Goal: Find specific page/section: Find specific page/section

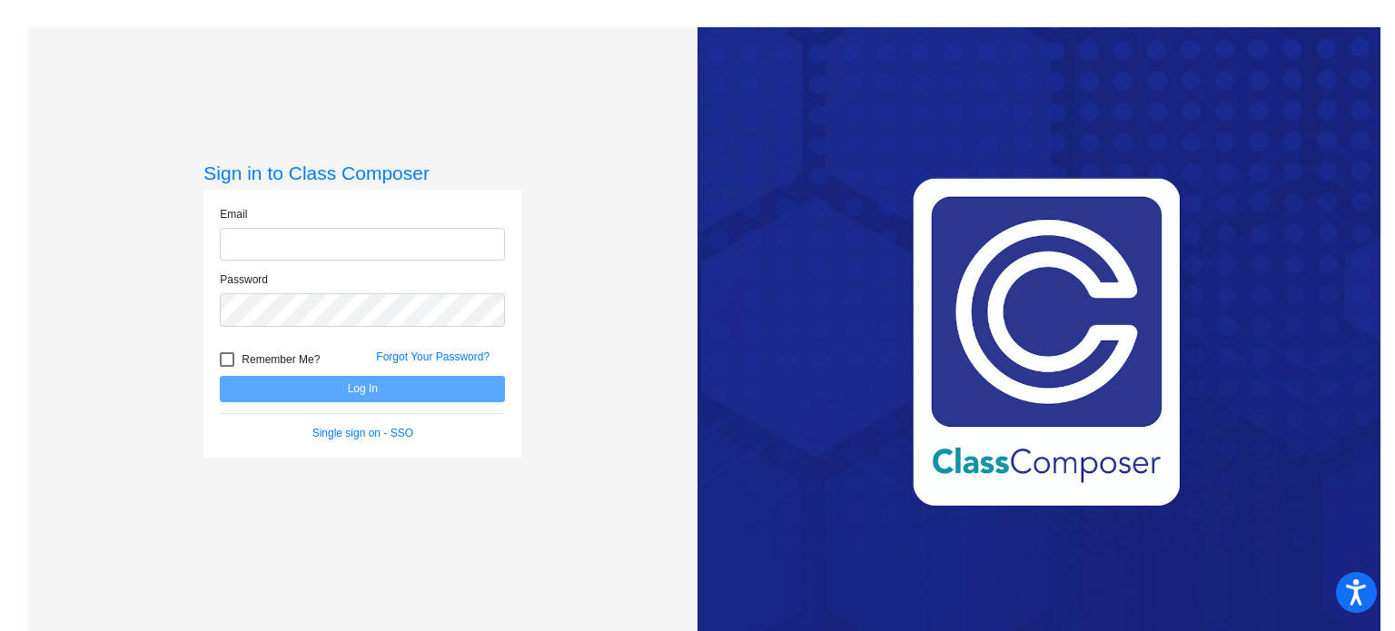
type input "[EMAIL_ADDRESS][DOMAIN_NAME]"
click at [419, 385] on button "Log In" at bounding box center [362, 389] width 285 height 26
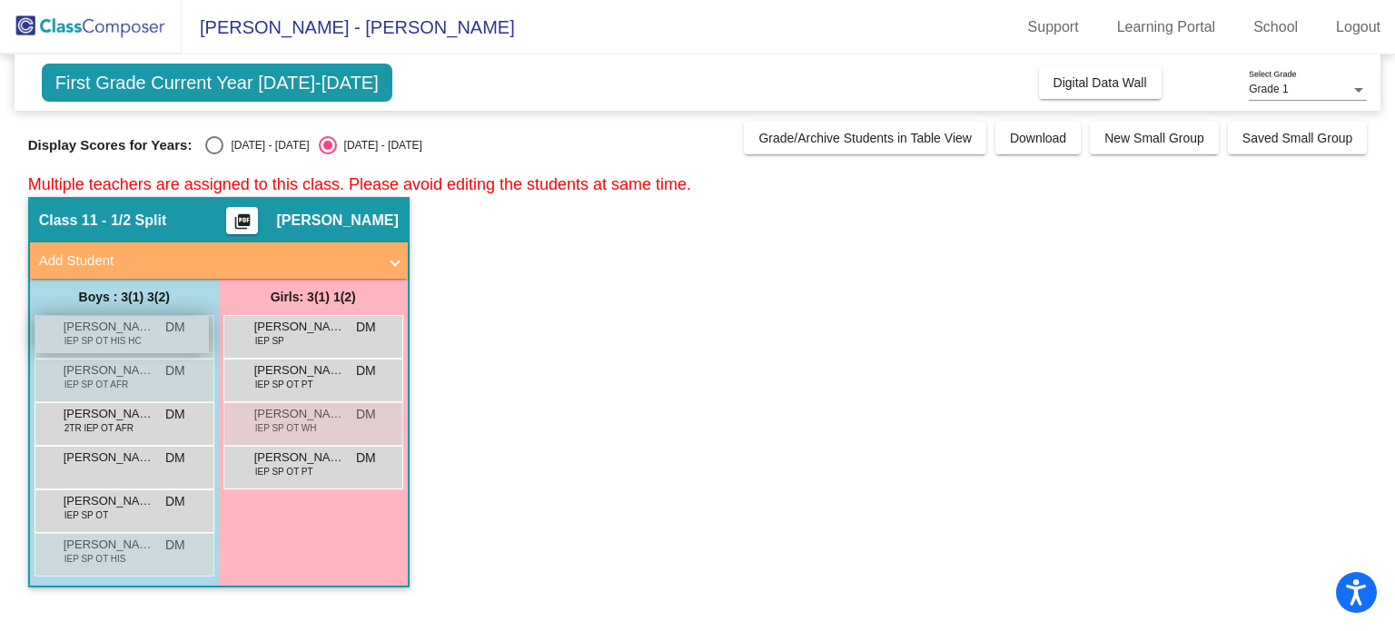
click at [101, 336] on span "IEP SP OT HIS HC" at bounding box center [102, 341] width 77 height 14
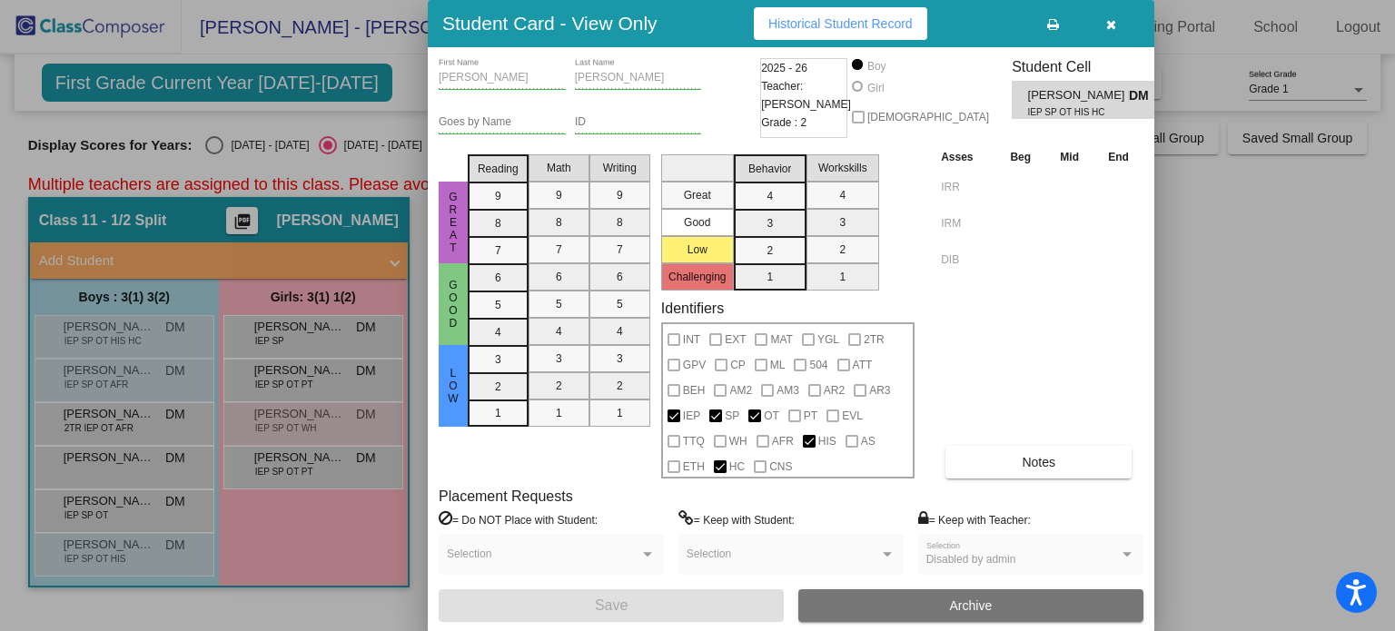
click at [1110, 28] on icon "button" at bounding box center [1111, 24] width 10 height 13
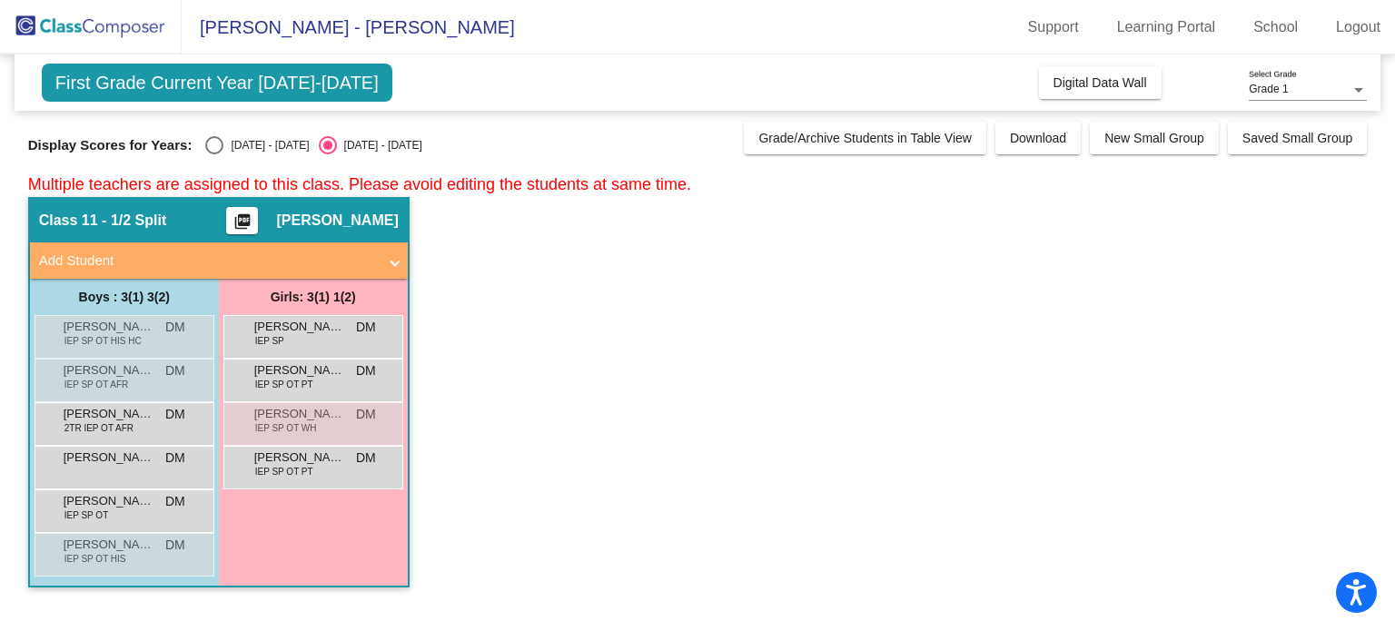
click at [205, 151] on div "Select an option" at bounding box center [214, 145] width 18 height 18
click at [213, 154] on input "[DATE] - [DATE]" at bounding box center [213, 154] width 1 height 1
radio input "true"
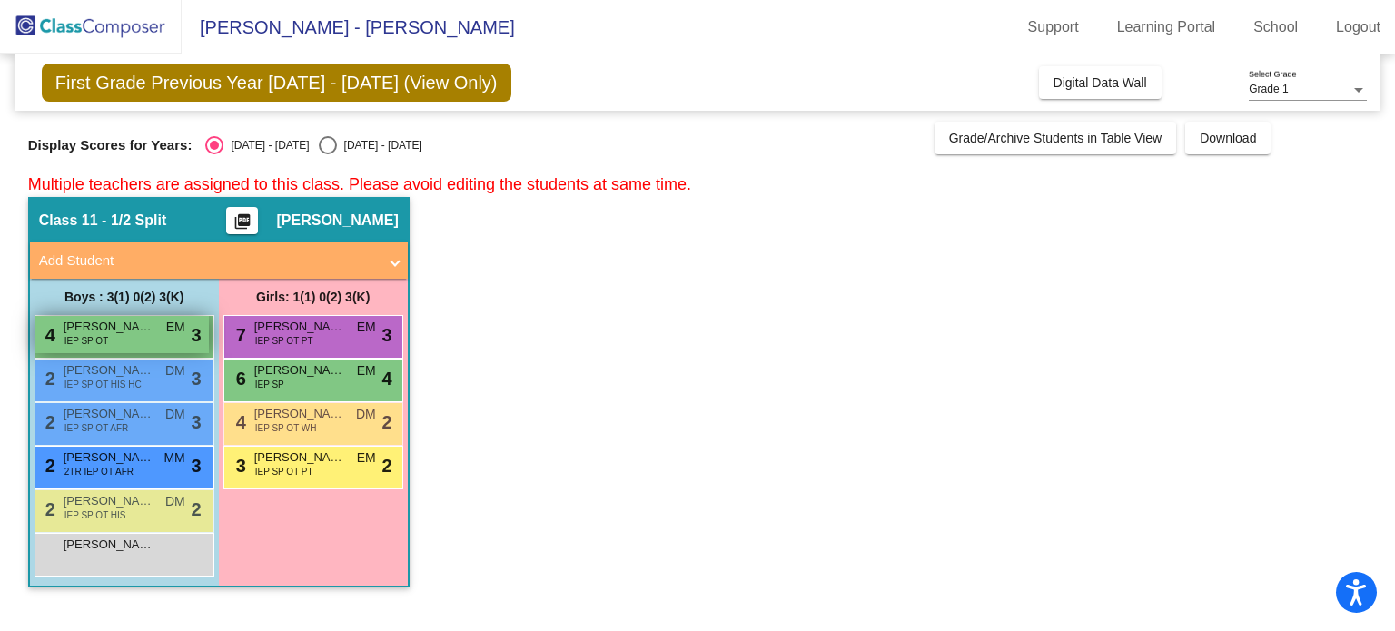
click at [136, 344] on div "4 [PERSON_NAME] IEP SP OT EM lock do_not_disturb_alt 3" at bounding box center [122, 334] width 174 height 37
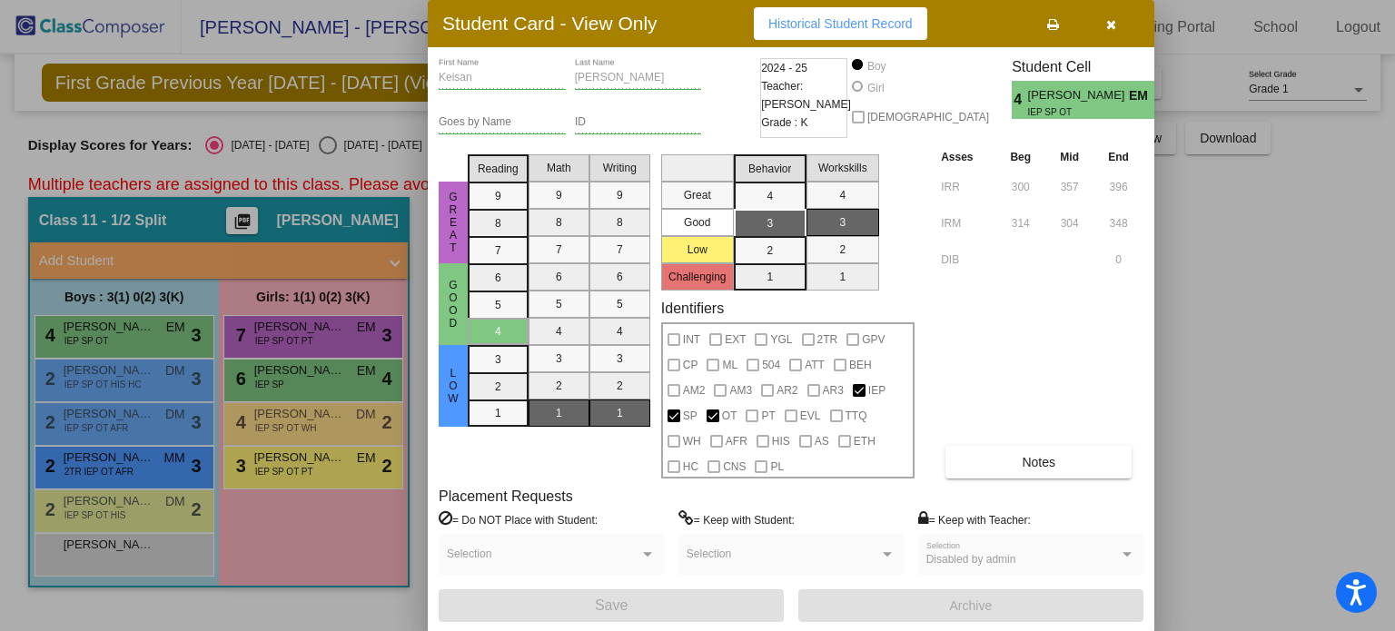
click at [1111, 29] on icon "button" at bounding box center [1111, 24] width 10 height 13
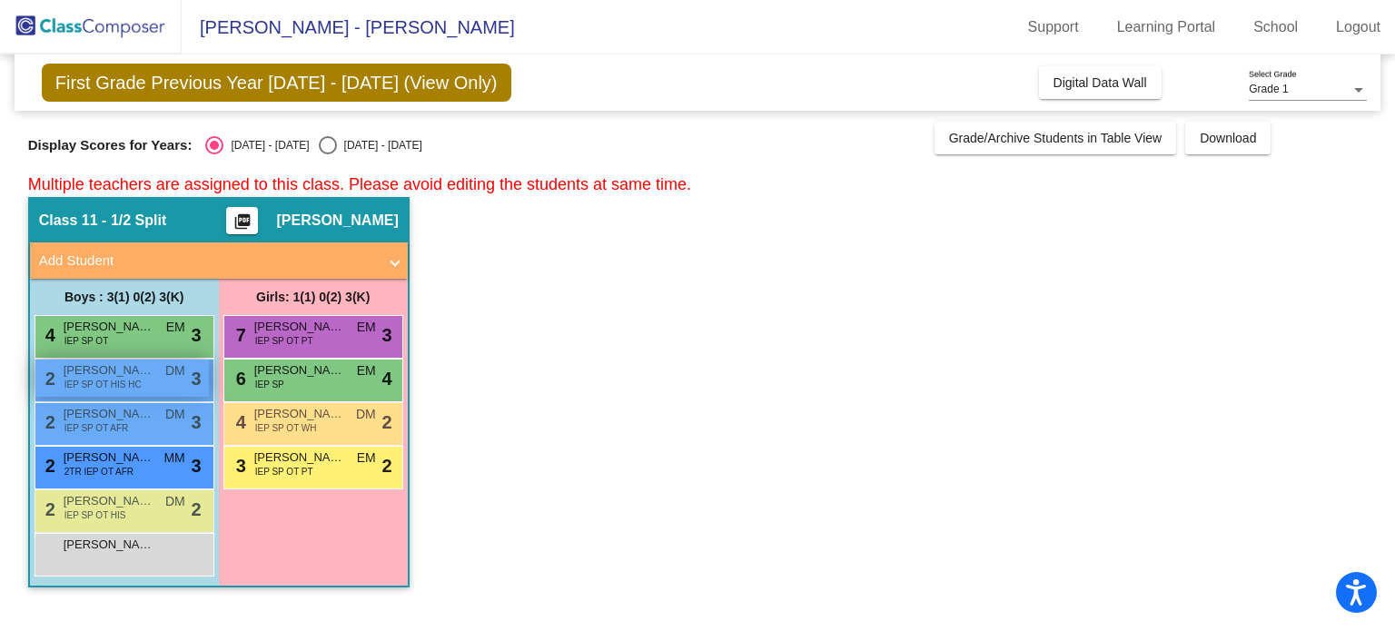
click at [150, 384] on div "2 [PERSON_NAME] [PERSON_NAME] IEP SP OT HIS HC DM lock do_not_disturb_alt 3" at bounding box center [122, 378] width 174 height 37
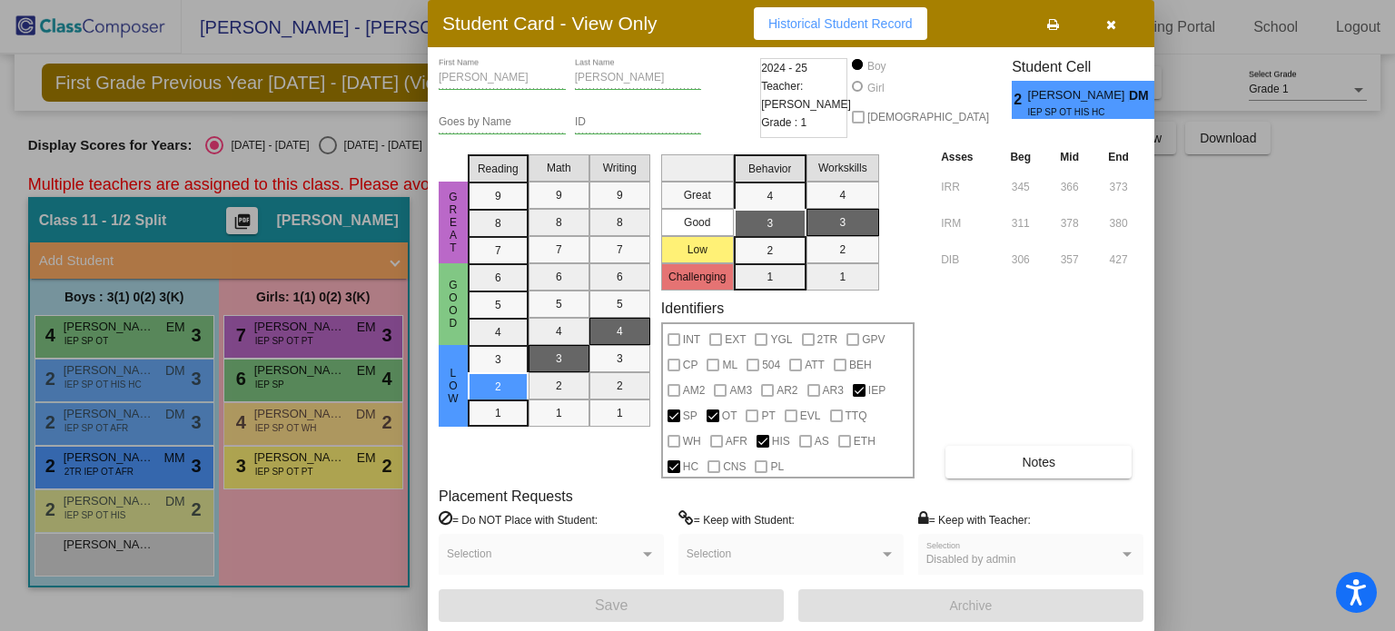
click at [144, 423] on div at bounding box center [697, 315] width 1395 height 631
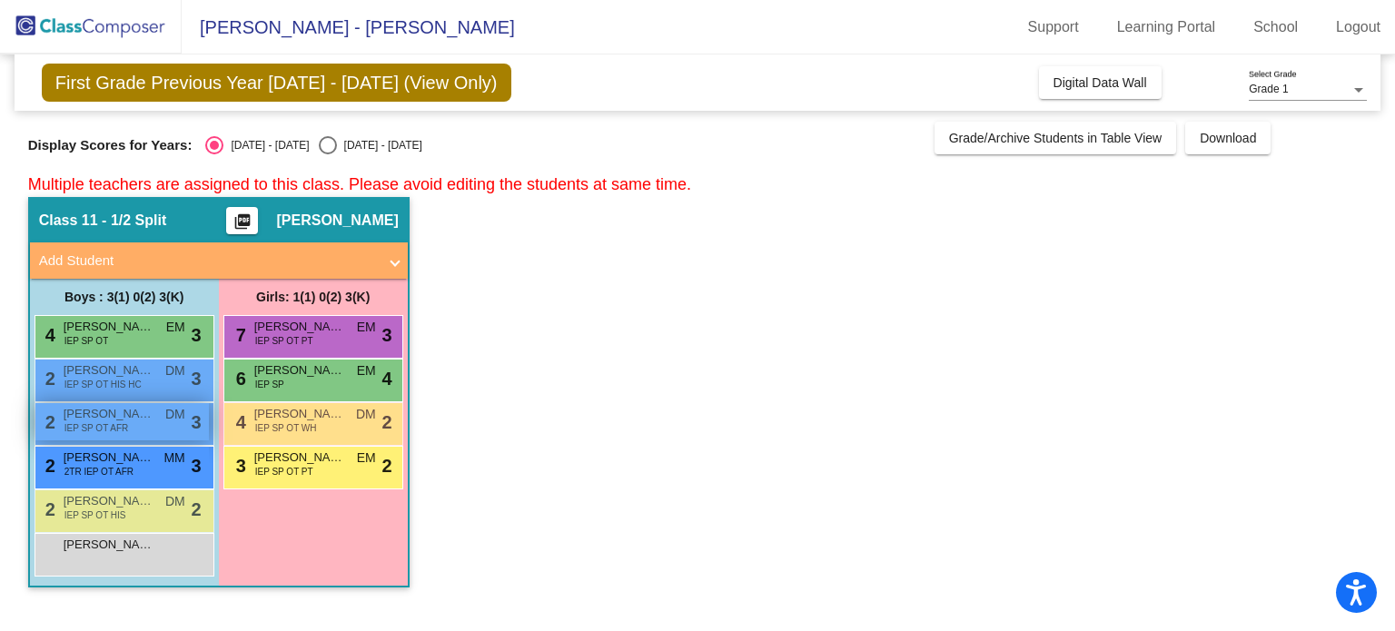
click at [144, 422] on div "2 [PERSON_NAME] IEP SP OT AFR DM lock do_not_disturb_alt 3" at bounding box center [122, 421] width 174 height 37
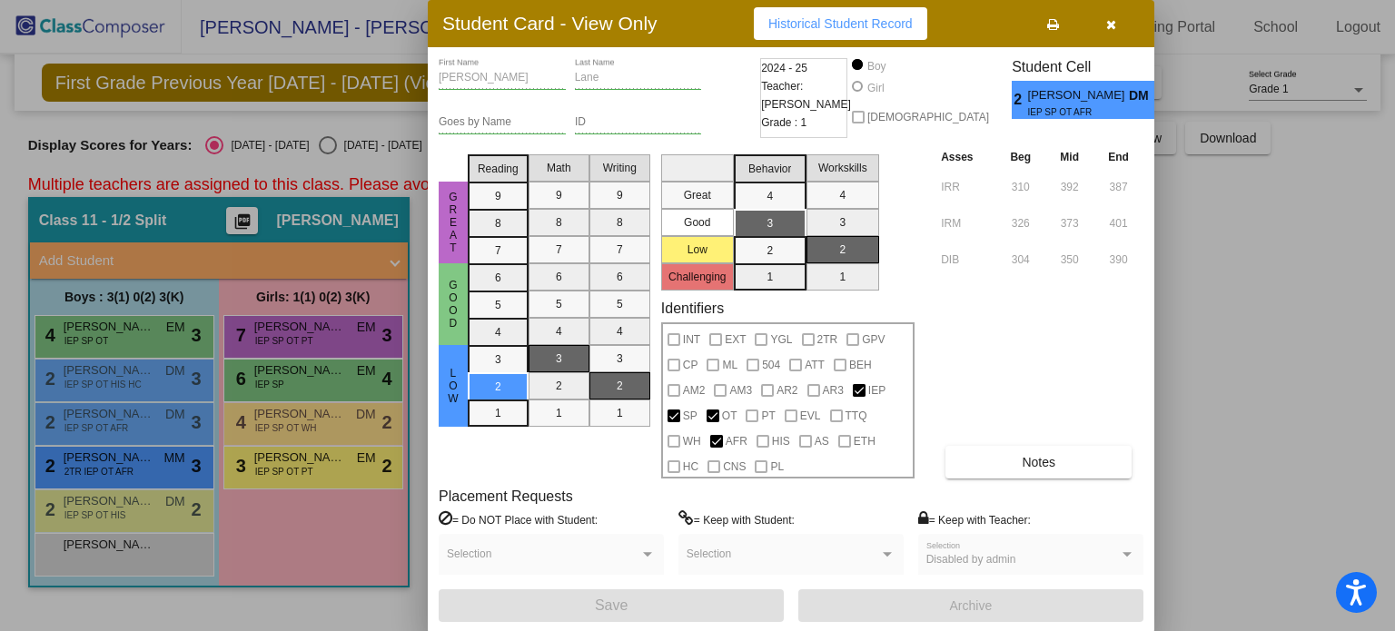
click at [142, 461] on div at bounding box center [697, 315] width 1395 height 631
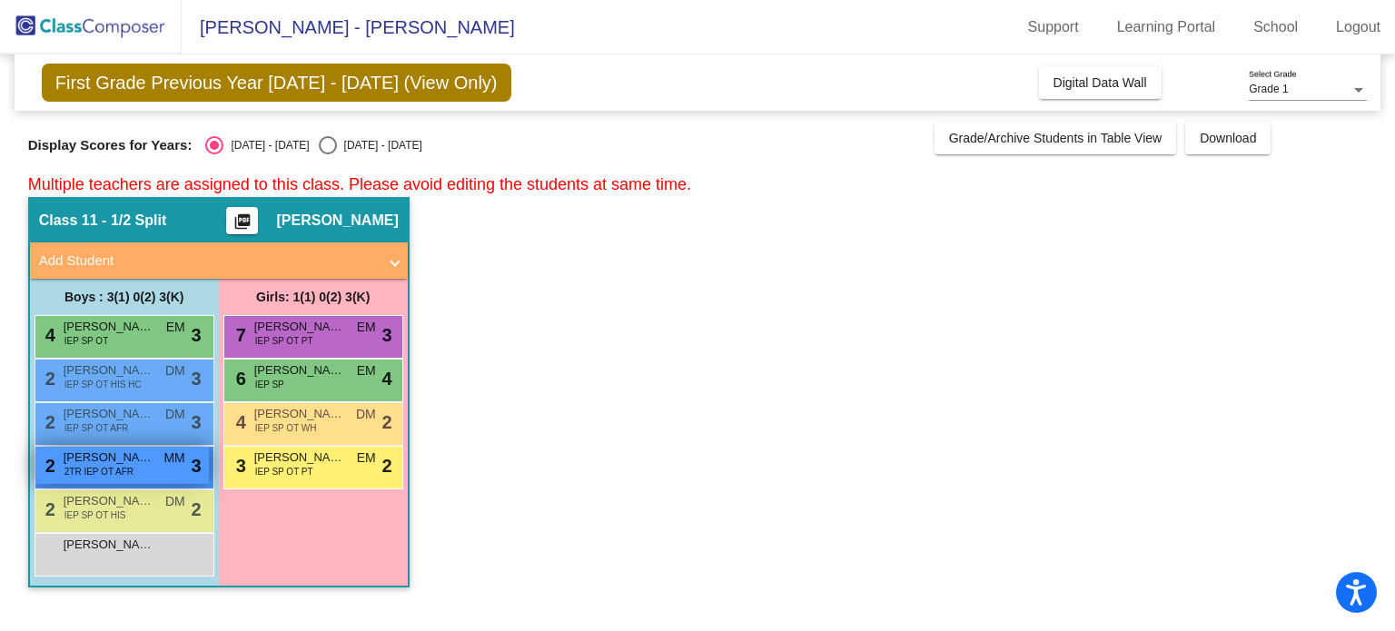
click at [142, 460] on span "[PERSON_NAME]" at bounding box center [109, 458] width 91 height 18
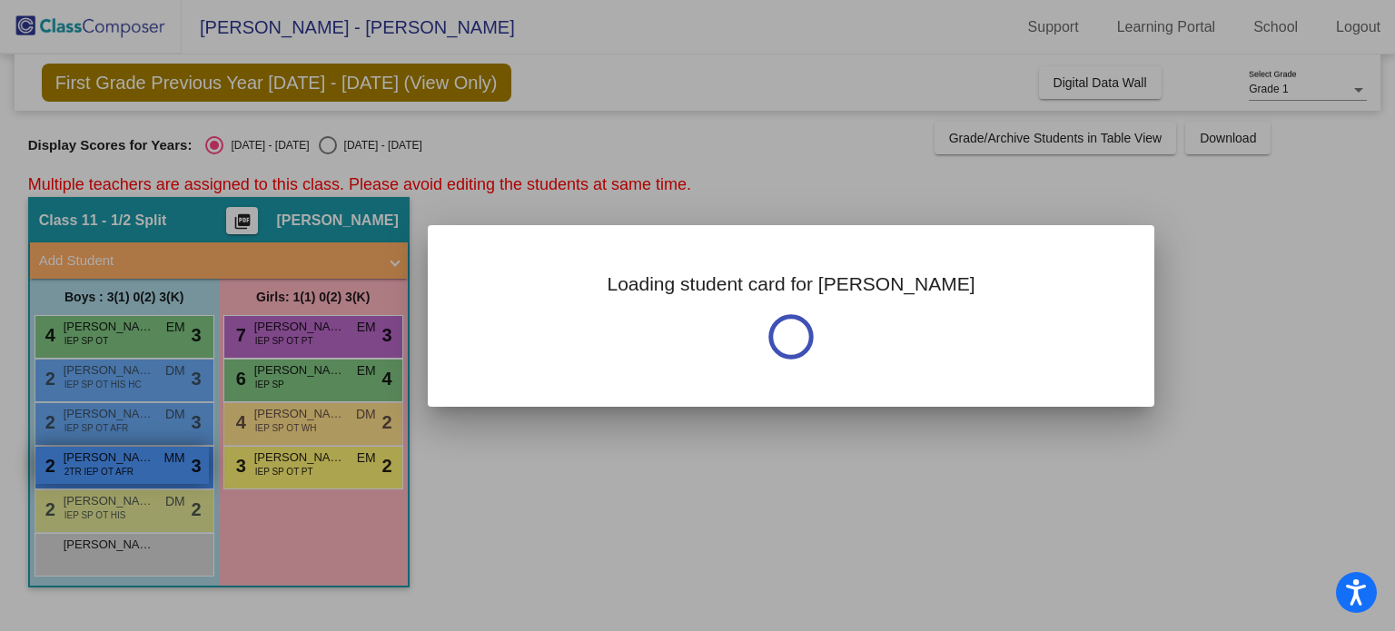
click at [142, 460] on div at bounding box center [697, 315] width 1395 height 631
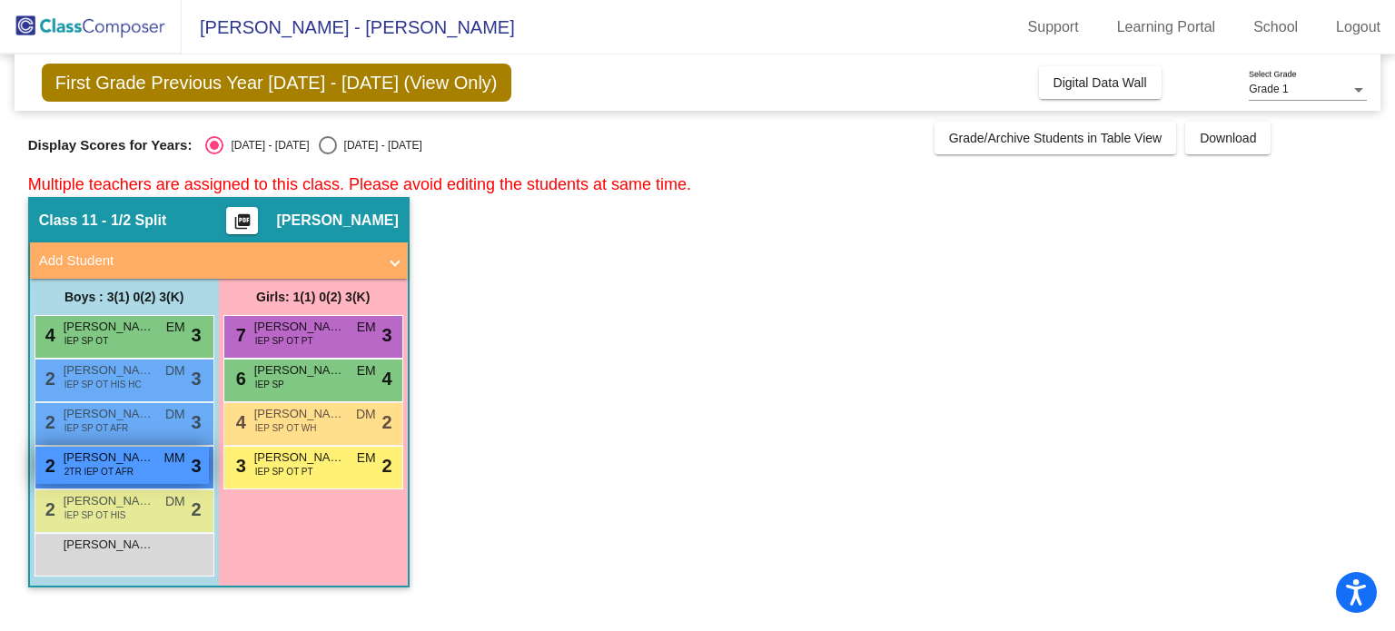
click at [142, 460] on span "[PERSON_NAME]" at bounding box center [109, 458] width 91 height 18
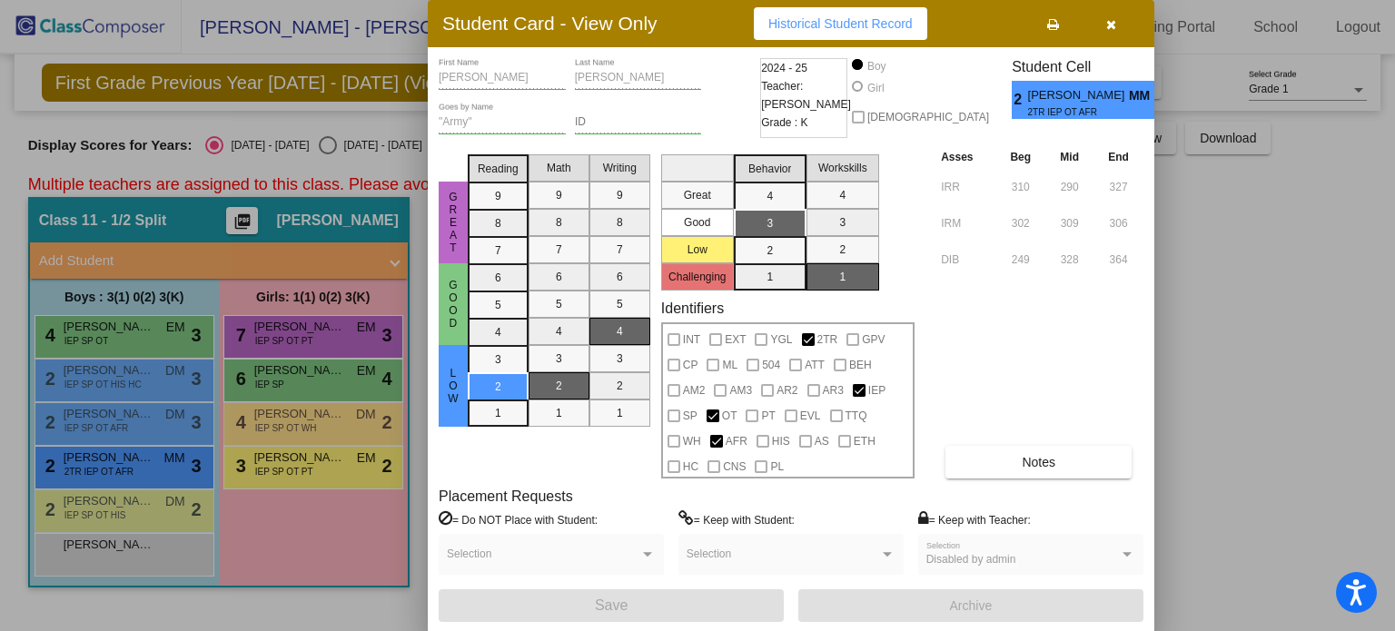
click at [138, 507] on div at bounding box center [697, 315] width 1395 height 631
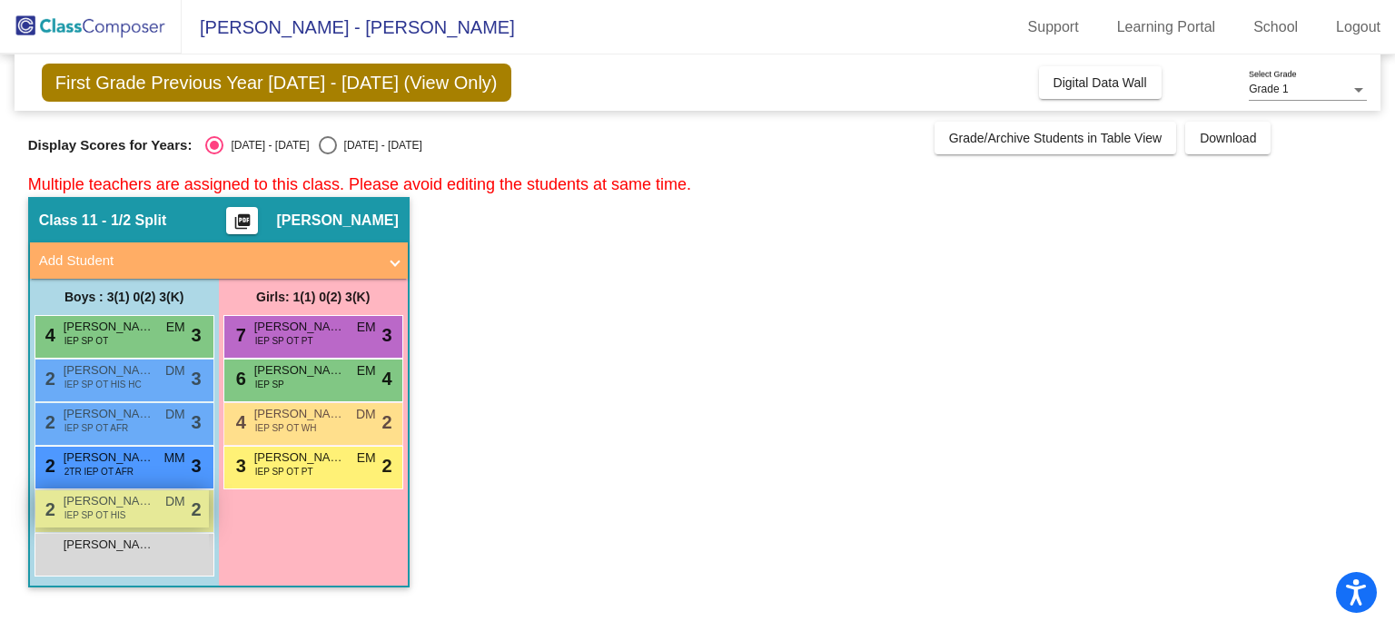
click at [137, 504] on span "[PERSON_NAME]" at bounding box center [109, 501] width 91 height 18
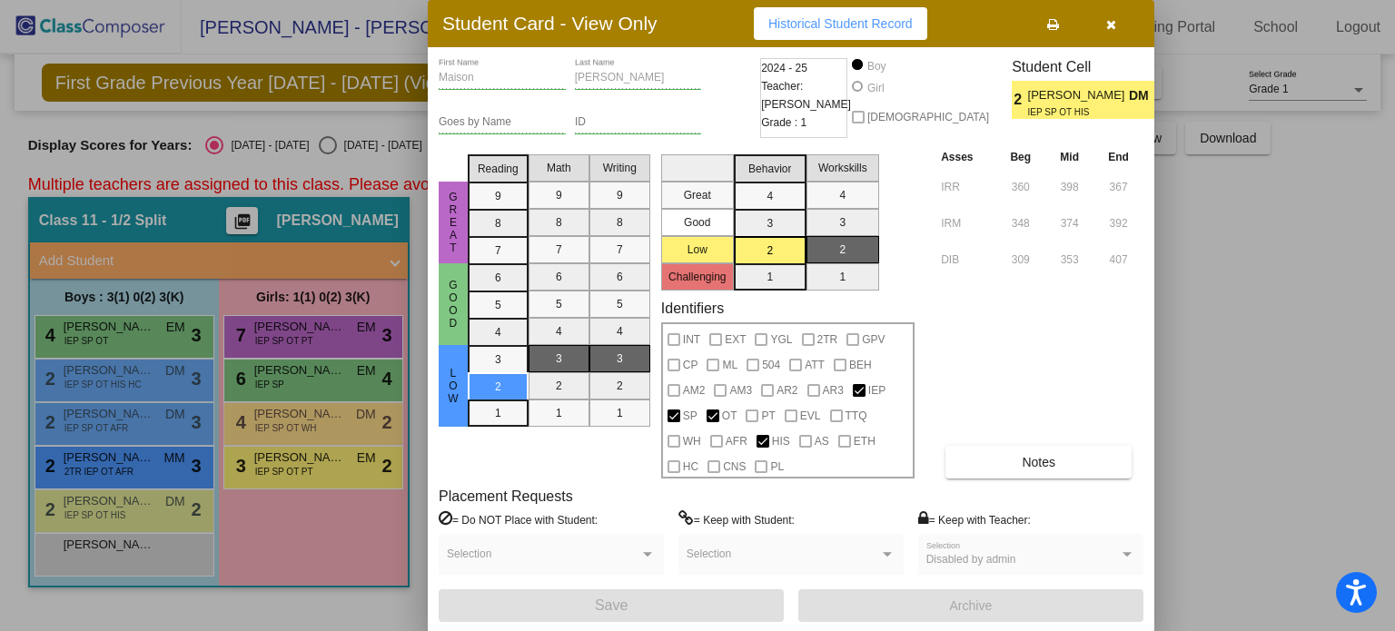
click at [341, 341] on div at bounding box center [697, 315] width 1395 height 631
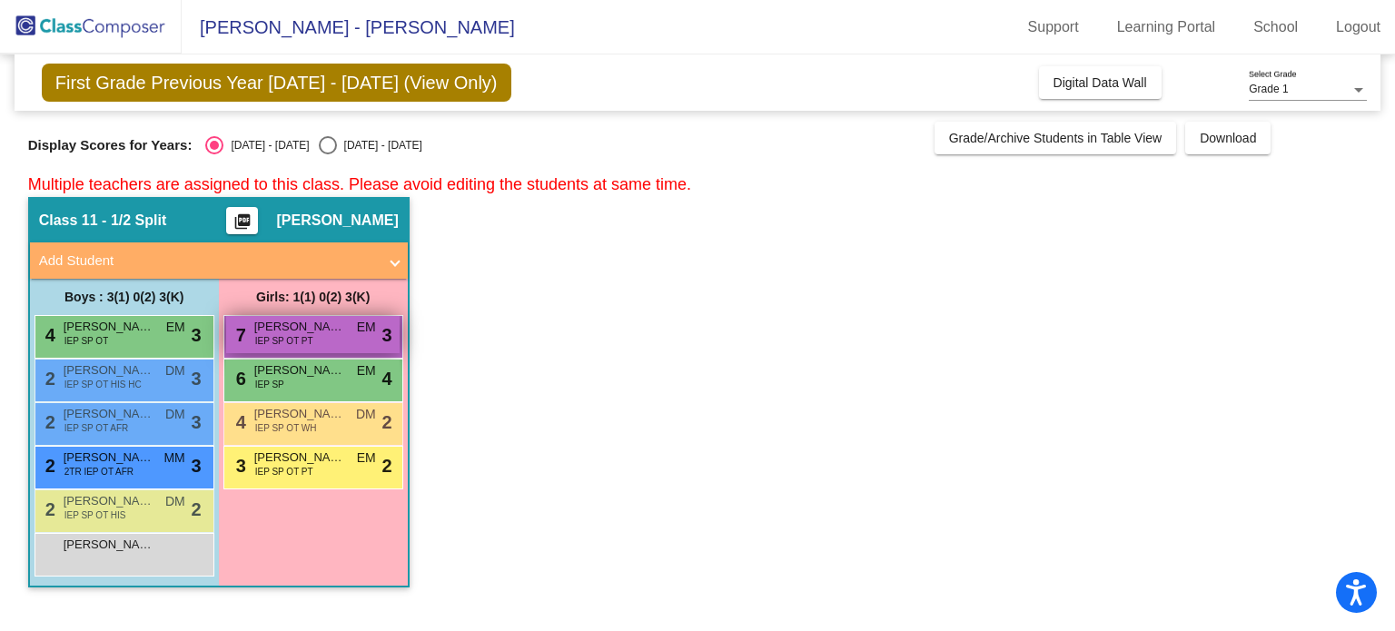
click at [342, 343] on div "7 [PERSON_NAME] IEP SP OT PT EM lock do_not_disturb_alt 3" at bounding box center [313, 334] width 174 height 37
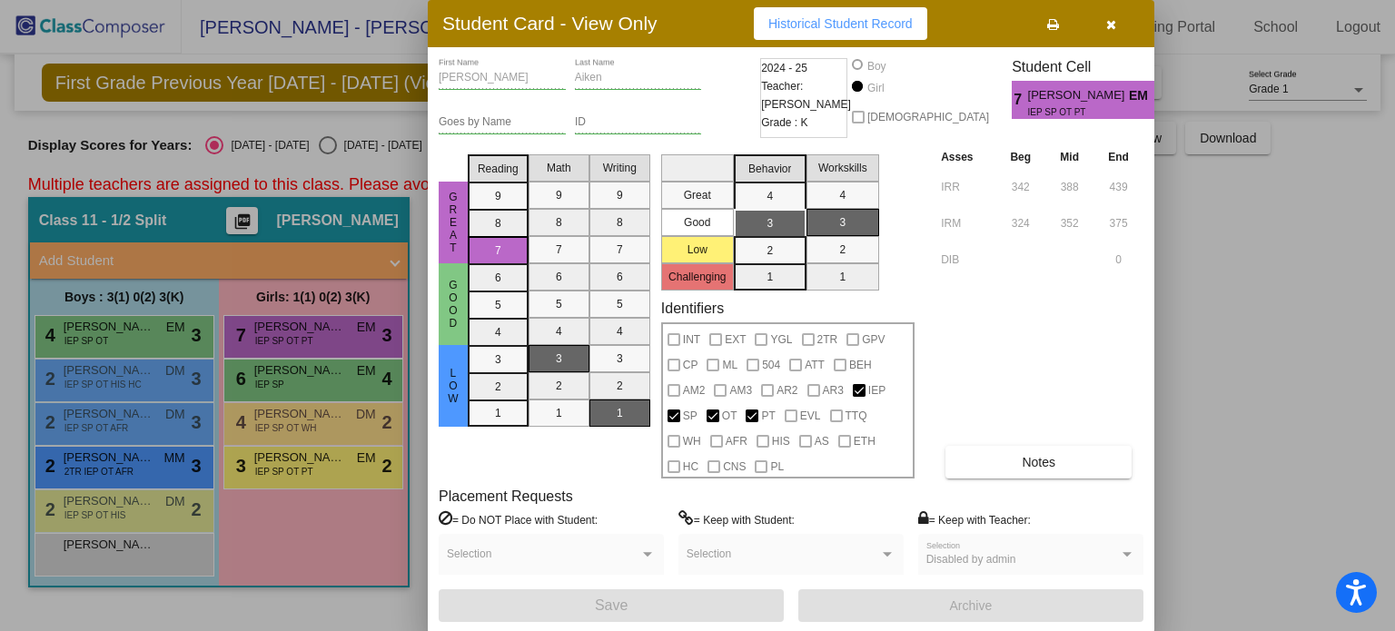
click at [332, 378] on div at bounding box center [697, 315] width 1395 height 631
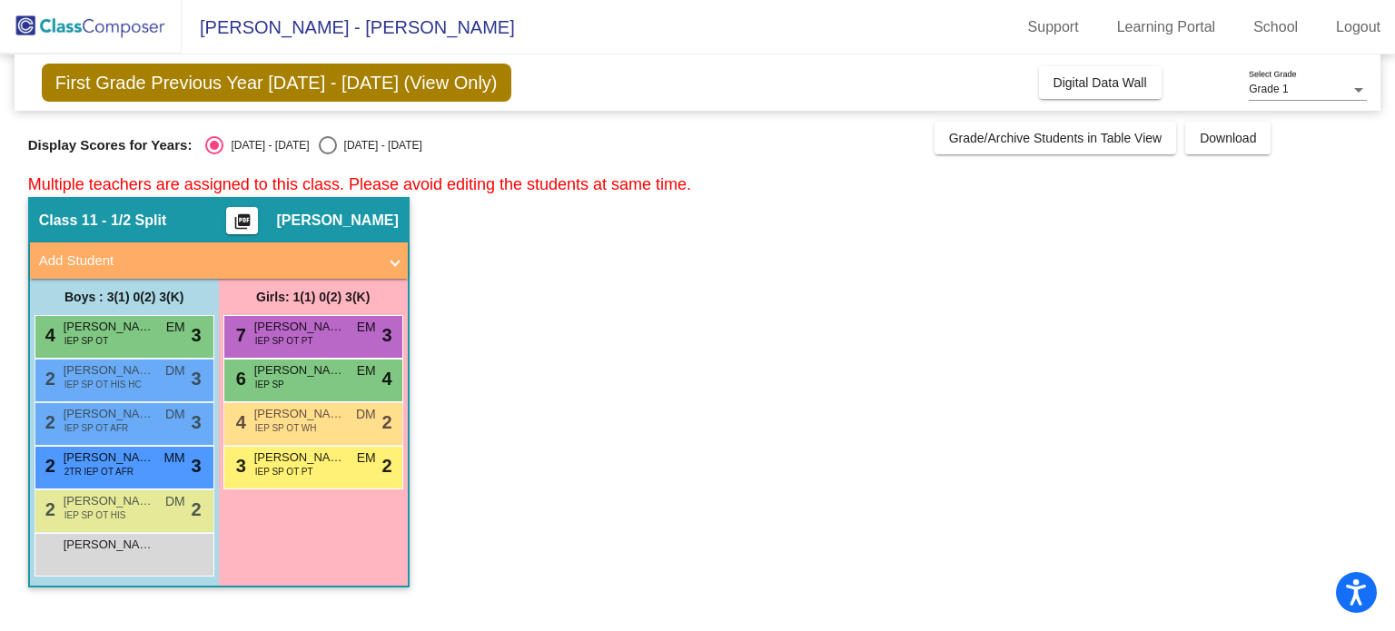
click at [332, 378] on span "[PERSON_NAME]" at bounding box center [299, 371] width 91 height 18
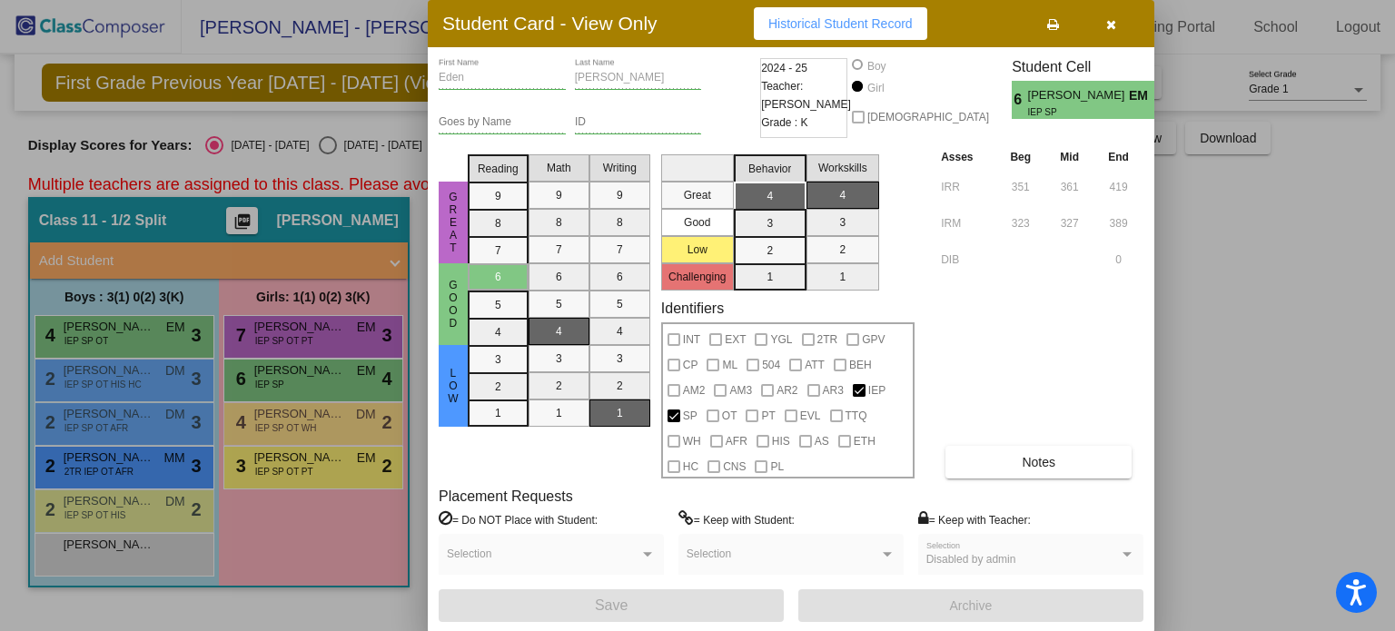
click at [322, 419] on div at bounding box center [697, 315] width 1395 height 631
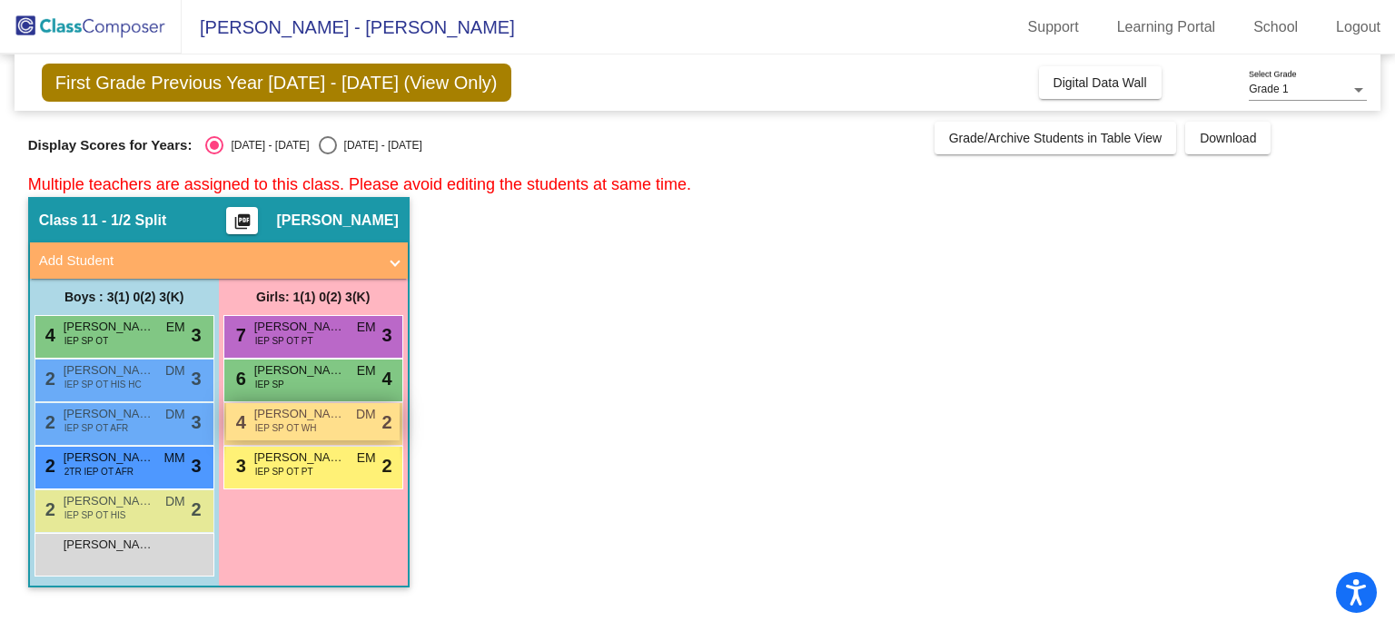
click at [322, 418] on span "[PERSON_NAME]" at bounding box center [299, 414] width 91 height 18
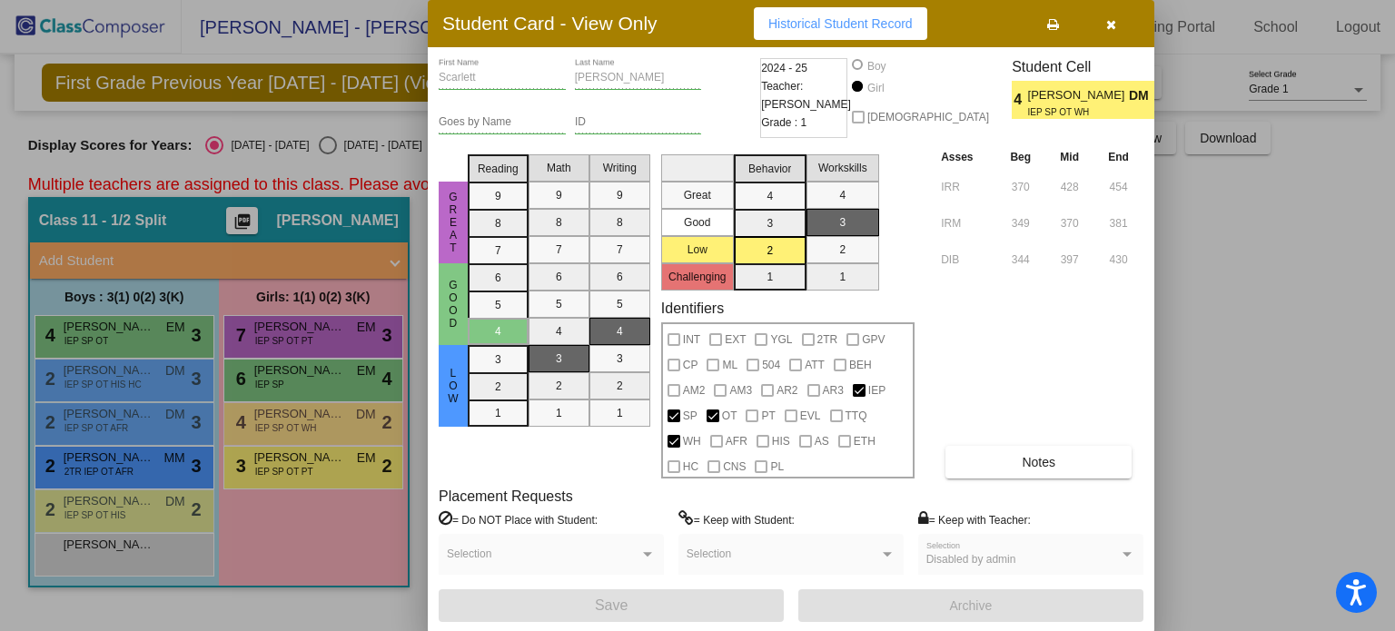
click at [344, 452] on div at bounding box center [697, 315] width 1395 height 631
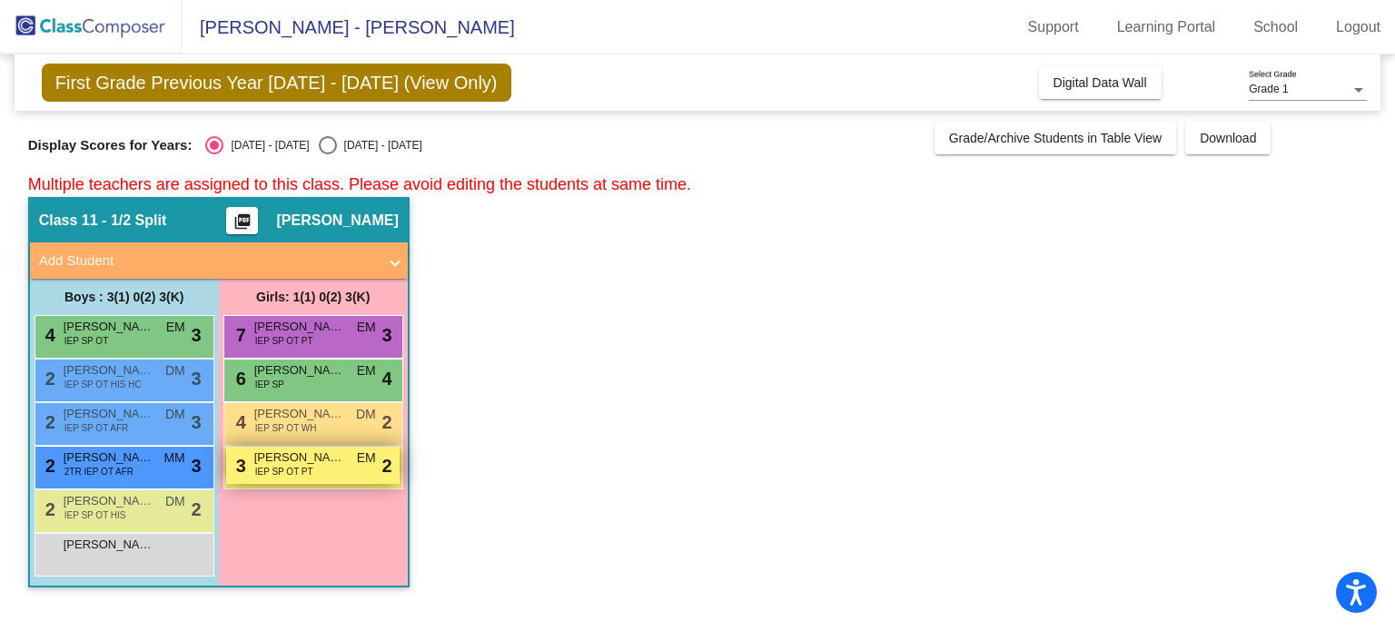
click at [344, 469] on div "3 [PERSON_NAME] IEP SP OT PT EM lock do_not_disturb_alt 2" at bounding box center [313, 465] width 174 height 37
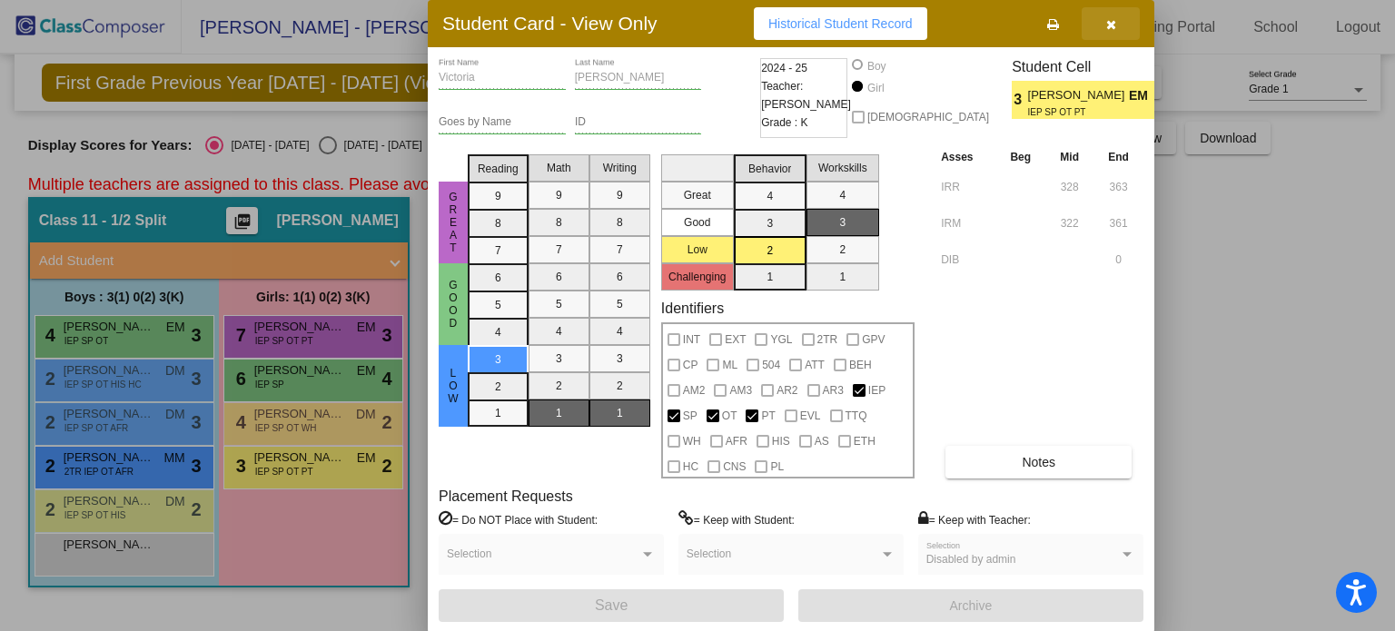
click at [1110, 22] on icon "button" at bounding box center [1111, 24] width 10 height 13
